Goal: Information Seeking & Learning: Learn about a topic

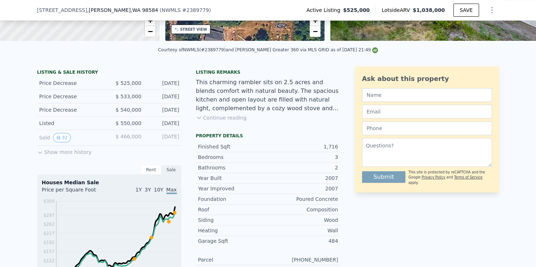
scroll to position [185, 0]
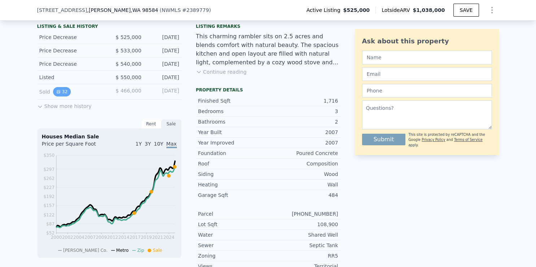
click at [57, 93] on icon "View historical data" at bounding box center [58, 91] width 3 height 3
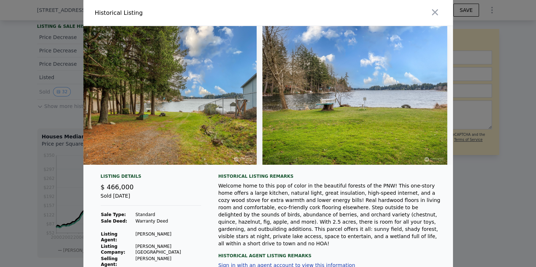
scroll to position [0, 5740]
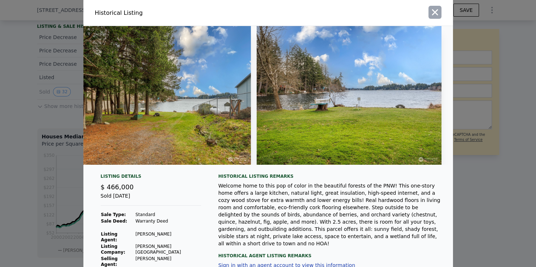
click at [432, 10] on icon "button" at bounding box center [435, 12] width 6 height 6
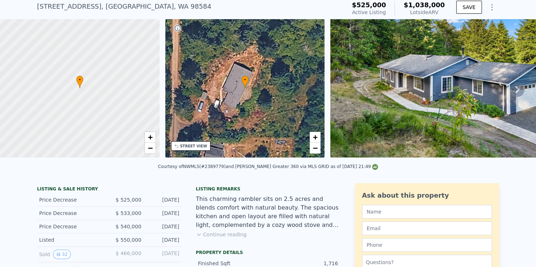
scroll to position [3, 0]
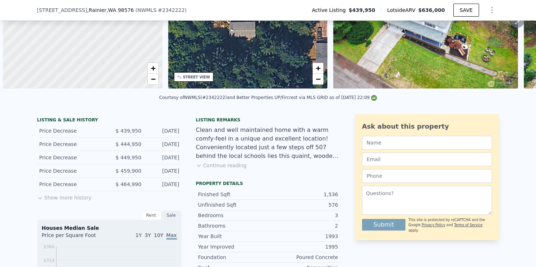
scroll to position [0, 3]
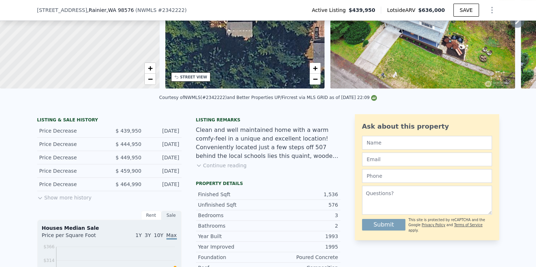
click at [79, 201] on button "Show more history" at bounding box center [64, 196] width 55 height 10
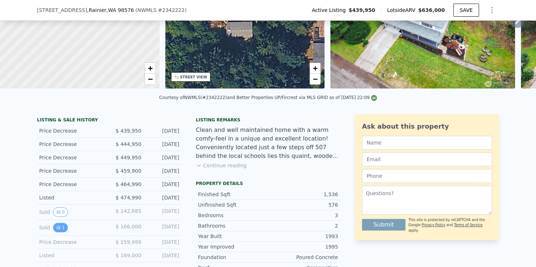
click at [57, 229] on icon "View historical data" at bounding box center [58, 227] width 3 height 3
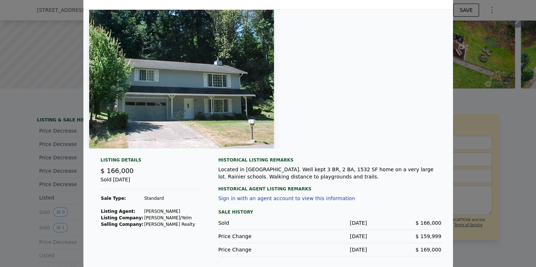
scroll to position [0, 0]
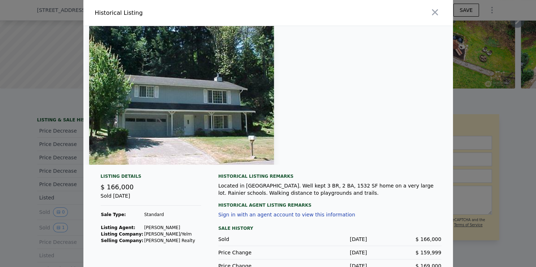
click at [431, 11] on icon "button" at bounding box center [435, 12] width 10 height 10
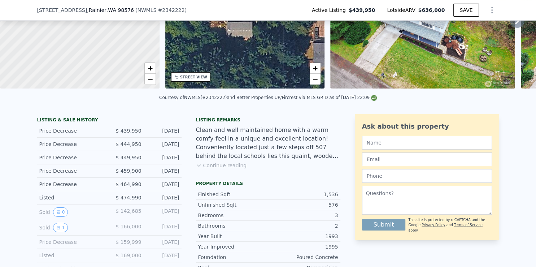
click at [196, 168] on icon at bounding box center [199, 166] width 6 height 6
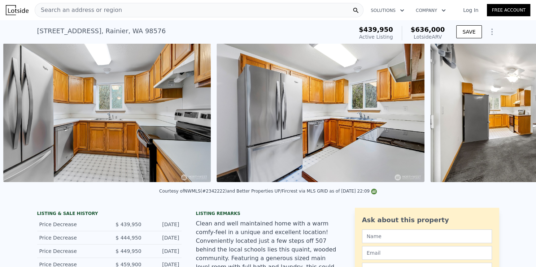
scroll to position [0, 712]
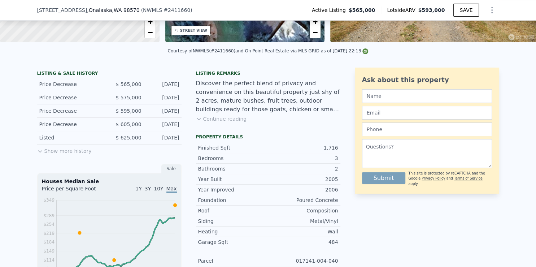
scroll to position [185, 0]
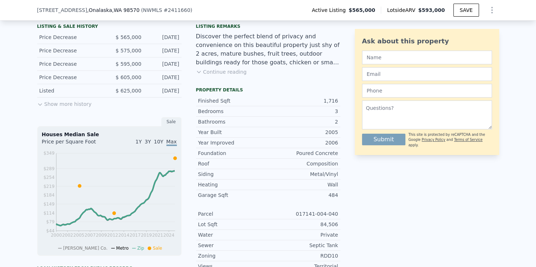
click at [58, 108] on button "Show more history" at bounding box center [64, 103] width 55 height 10
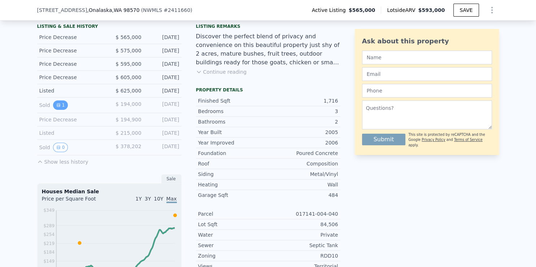
click at [56, 107] on icon "View historical data" at bounding box center [58, 105] width 4 height 4
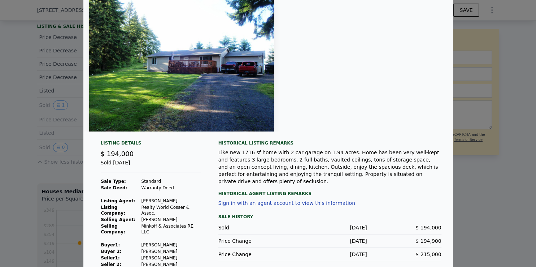
scroll to position [0, 0]
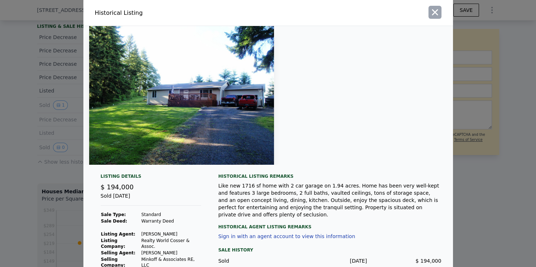
click at [430, 13] on icon "button" at bounding box center [435, 12] width 10 height 10
